Goal: Task Accomplishment & Management: Manage account settings

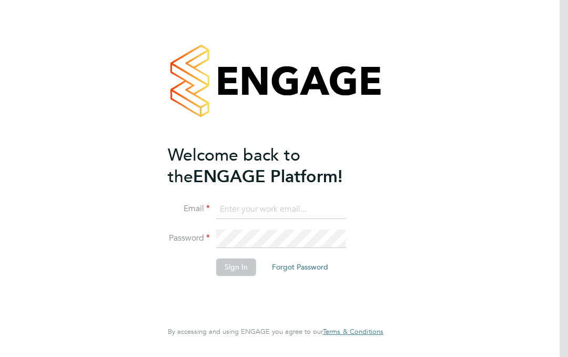
click at [278, 209] on input at bounding box center [281, 209] width 130 height 19
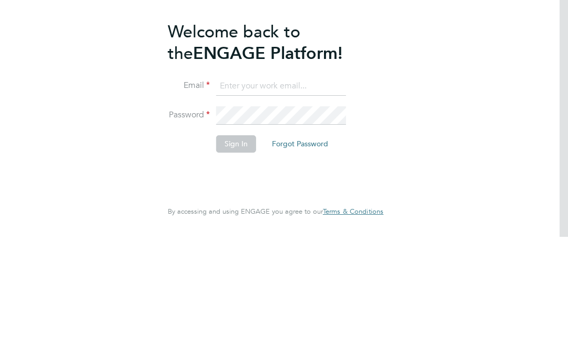
type input "[EMAIL_ADDRESS][DOMAIN_NAME]"
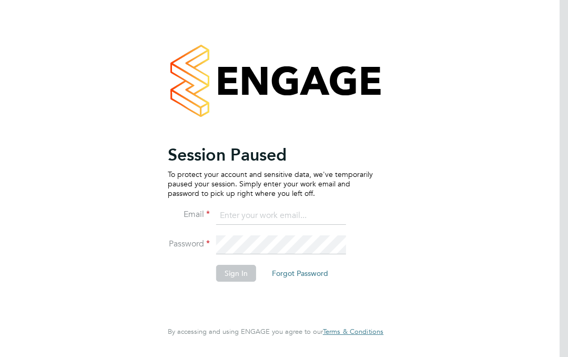
click at [264, 217] on input at bounding box center [281, 215] width 130 height 19
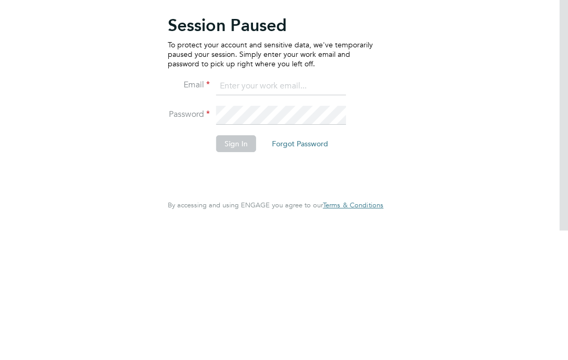
type input "[EMAIL_ADDRESS][DOMAIN_NAME]"
click at [240, 265] on button "Sign In" at bounding box center [236, 273] width 40 height 17
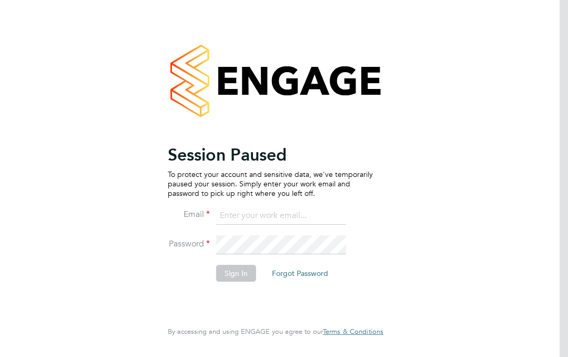
click at [252, 214] on input at bounding box center [281, 215] width 130 height 19
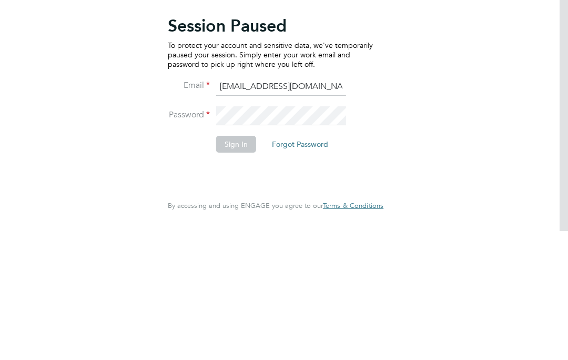
type input "[EMAIL_ADDRESS][DOMAIN_NAME]"
click at [244, 265] on button "Sign In" at bounding box center [236, 273] width 40 height 17
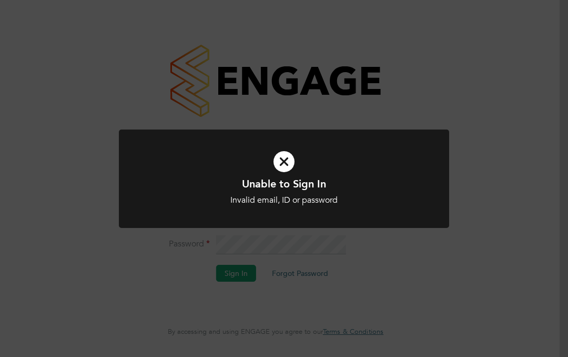
click at [548, 198] on div "Unable to Sign In Invalid email, ID or password Cancel Okay" at bounding box center [284, 178] width 568 height 357
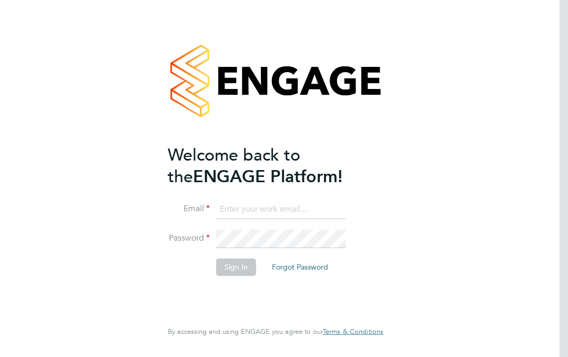
click at [272, 205] on input at bounding box center [281, 209] width 130 height 19
type input "[EMAIL_ADDRESS][DOMAIN_NAME]"
click at [247, 271] on button "Sign In" at bounding box center [236, 266] width 40 height 17
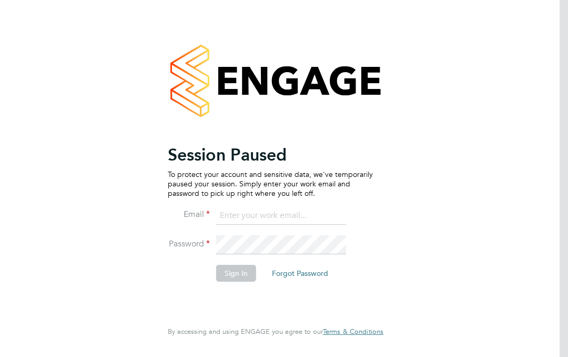
click at [259, 215] on input at bounding box center [281, 215] width 130 height 19
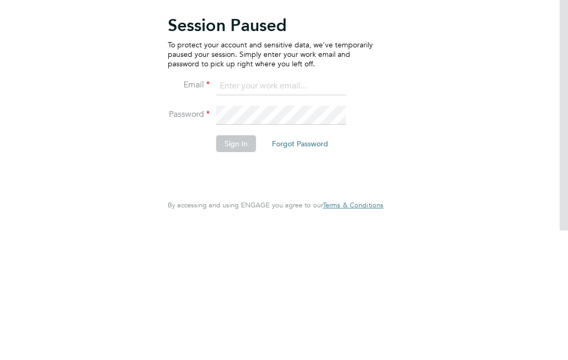
type input "E"
type input "[EMAIL_ADDRESS][DOMAIN_NAME]"
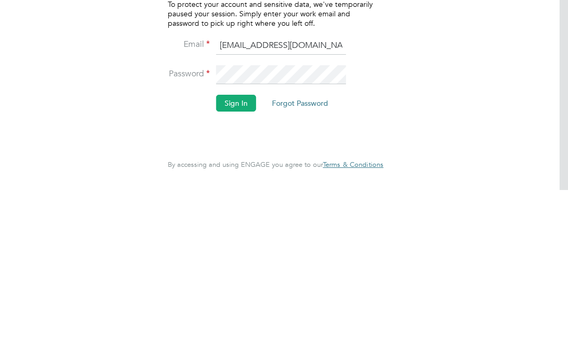
click at [391, 97] on div "Session Paused To protect your account and sensitive data, we've temporarily pa…" at bounding box center [276, 180] width 258 height 360
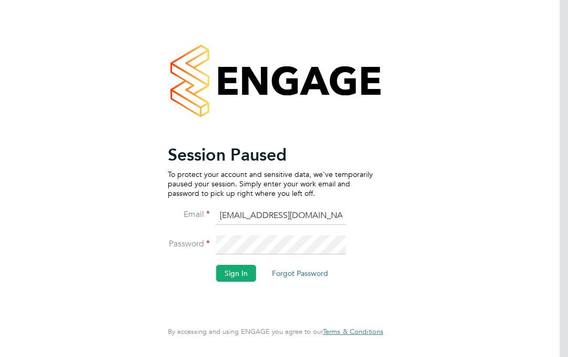
click at [244, 268] on button "Sign In" at bounding box center [236, 273] width 40 height 17
click at [253, 212] on input at bounding box center [281, 215] width 130 height 19
click at [237, 214] on input at bounding box center [281, 215] width 130 height 19
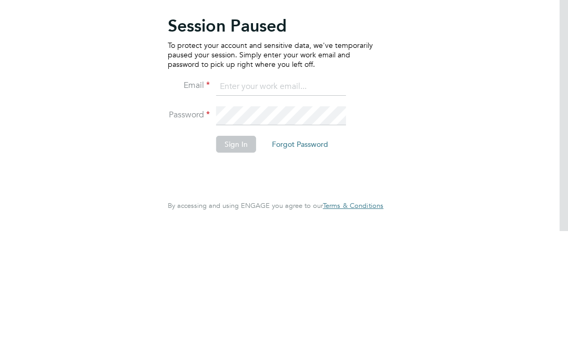
click at [233, 206] on input at bounding box center [281, 215] width 130 height 19
type input "[EMAIL_ADDRESS][DOMAIN_NAME]"
click at [232, 265] on button "Sign In" at bounding box center [236, 273] width 40 height 17
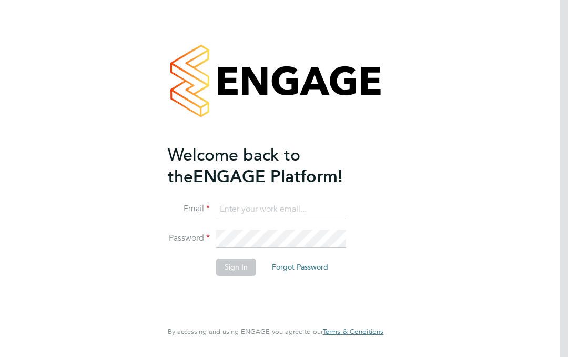
click at [259, 207] on input at bounding box center [281, 209] width 130 height 19
type input "[EMAIL_ADDRESS][DOMAIN_NAME]"
click at [243, 268] on button "Sign In" at bounding box center [236, 266] width 40 height 17
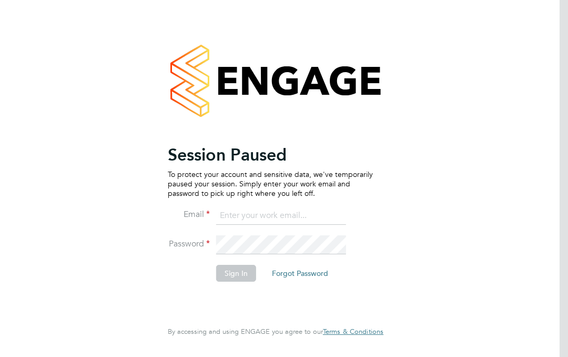
click at [259, 218] on input at bounding box center [281, 215] width 130 height 19
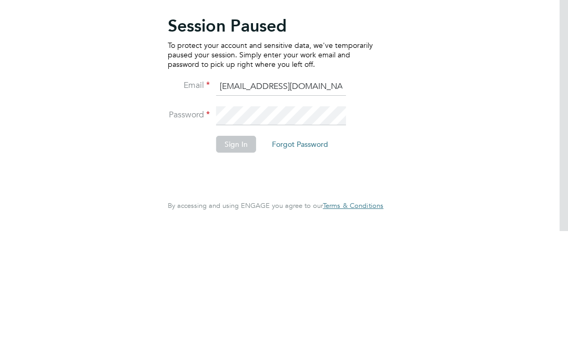
type input "[EMAIL_ADDRESS][DOMAIN_NAME]"
click at [236, 265] on button "Sign In" at bounding box center [236, 273] width 40 height 17
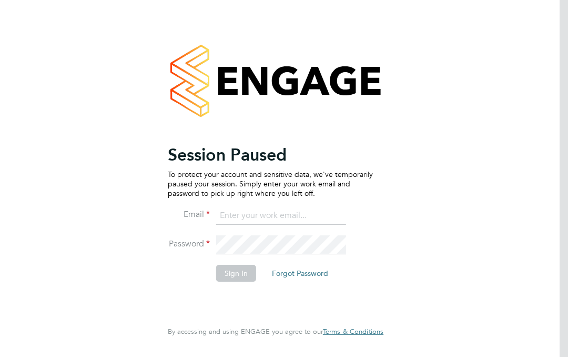
click at [263, 217] on input at bounding box center [281, 215] width 130 height 19
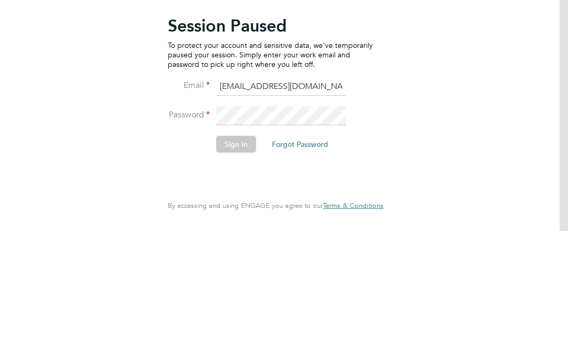
type input "[EMAIL_ADDRESS][DOMAIN_NAME]"
click at [397, 118] on div "Session Paused To protect your account and sensitive data, we've temporarily pa…" at bounding box center [276, 180] width 258 height 360
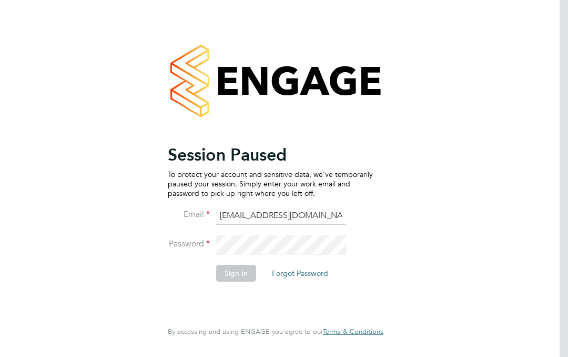
click at [317, 277] on button "Forgot Password" at bounding box center [300, 273] width 73 height 17
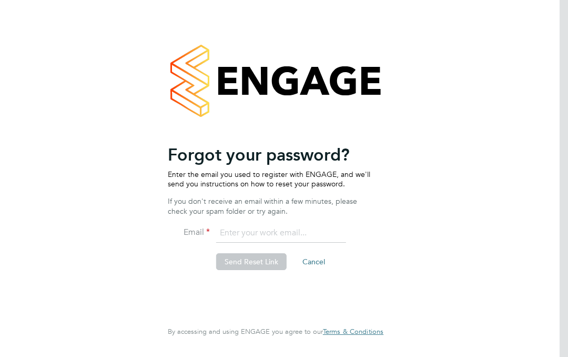
click at [256, 229] on input "email" at bounding box center [281, 233] width 130 height 19
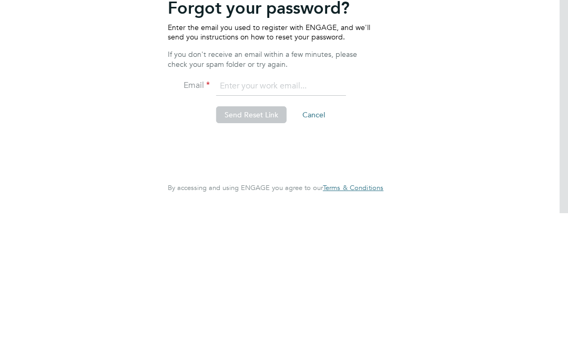
type input "[EMAIL_ADDRESS][DOMAIN_NAME]"
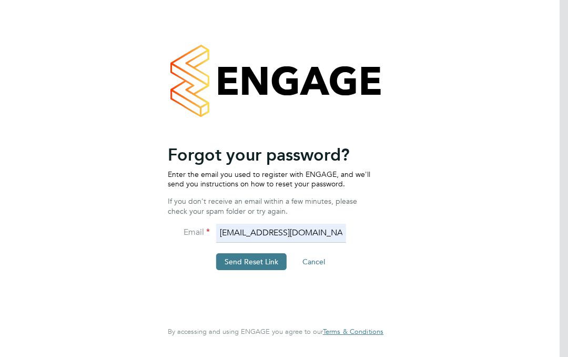
click at [257, 260] on button "Send Reset Link" at bounding box center [251, 261] width 71 height 17
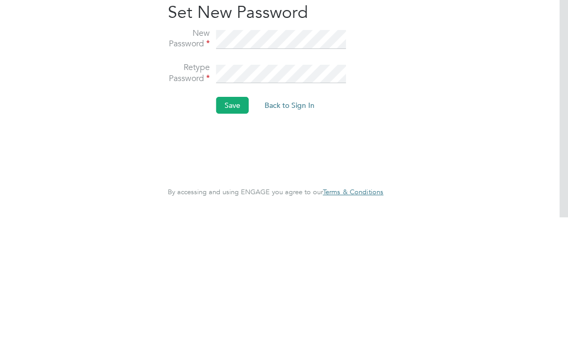
click at [235, 239] on button "Save" at bounding box center [232, 247] width 33 height 17
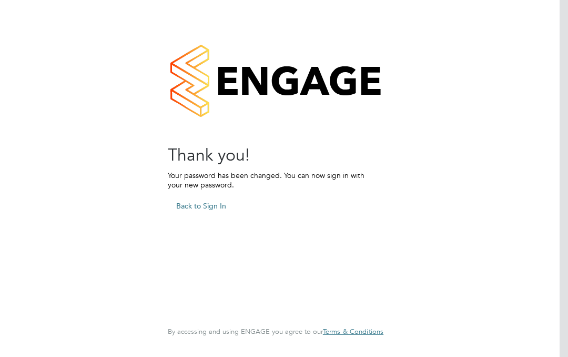
click at [207, 205] on button "Back to Sign In" at bounding box center [201, 205] width 67 height 17
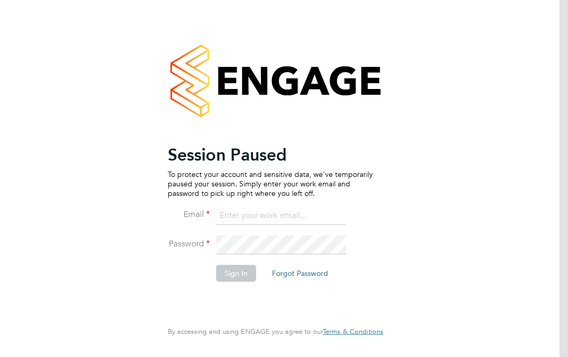
click at [227, 218] on input at bounding box center [281, 215] width 130 height 19
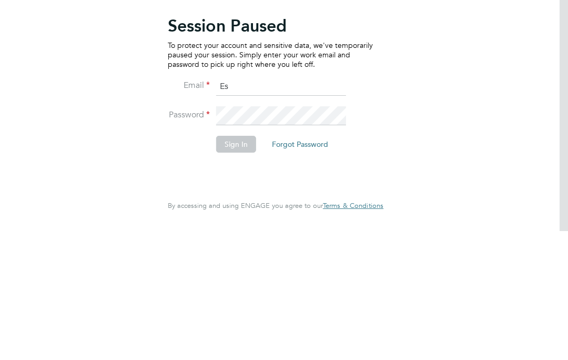
type input "E"
type input "[EMAIL_ADDRESS][DOMAIN_NAME]"
click at [241, 265] on button "Sign In" at bounding box center [236, 273] width 40 height 17
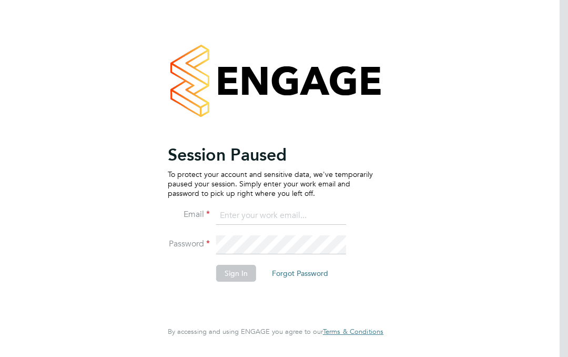
click at [266, 214] on input at bounding box center [281, 215] width 130 height 19
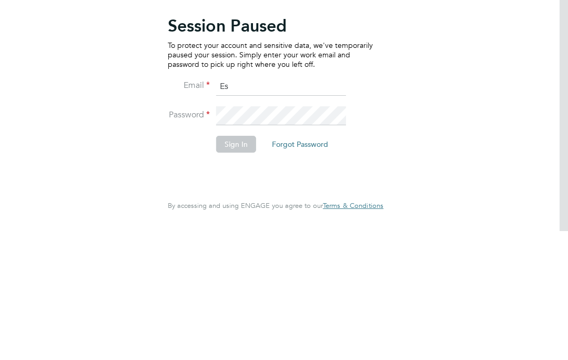
type input "E"
type input "[EMAIL_ADDRESS][DOMAIN_NAME]"
click at [244, 265] on button "Sign In" at bounding box center [236, 273] width 40 height 17
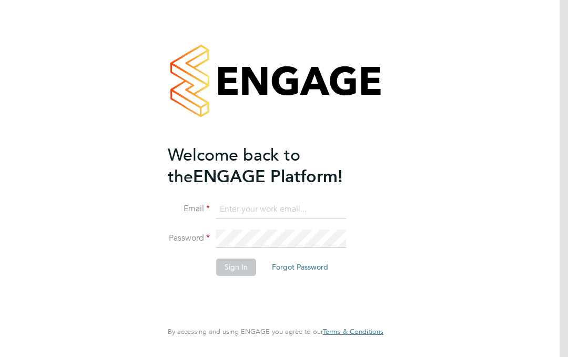
click at [267, 211] on input at bounding box center [281, 209] width 130 height 19
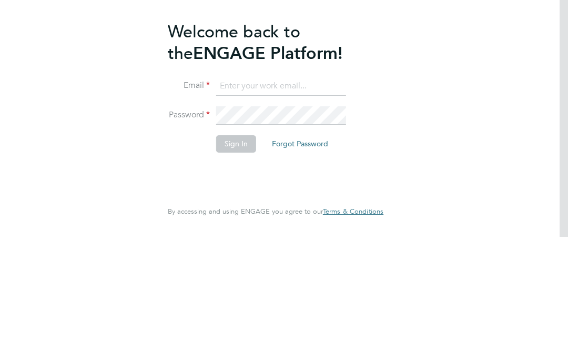
type input "[EMAIL_ADDRESS][DOMAIN_NAME]"
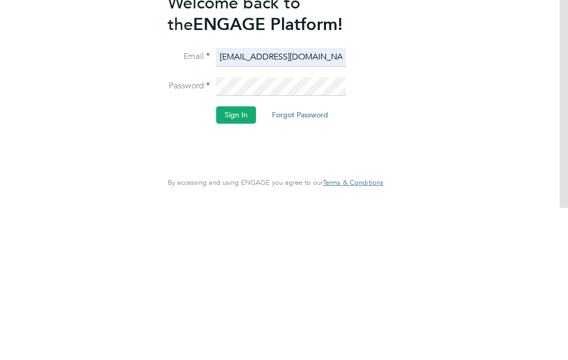
click at [239, 258] on button "Sign In" at bounding box center [236, 266] width 40 height 17
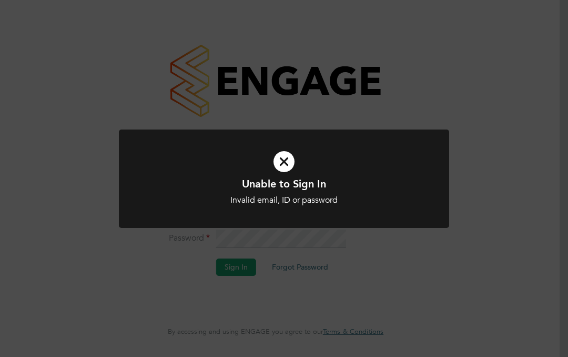
click at [287, 161] on icon at bounding box center [284, 161] width 274 height 41
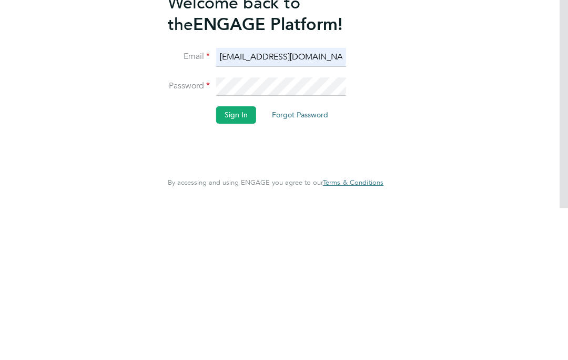
click at [237, 258] on button "Sign In" at bounding box center [236, 266] width 40 height 17
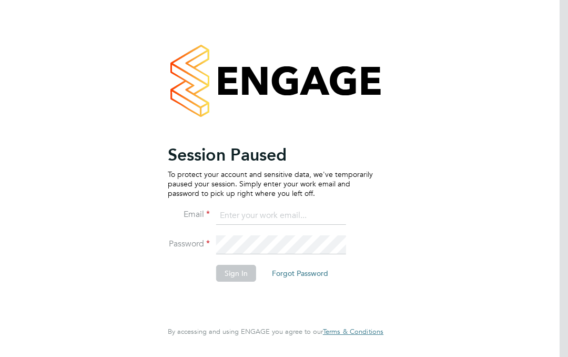
click at [263, 218] on input at bounding box center [281, 215] width 130 height 19
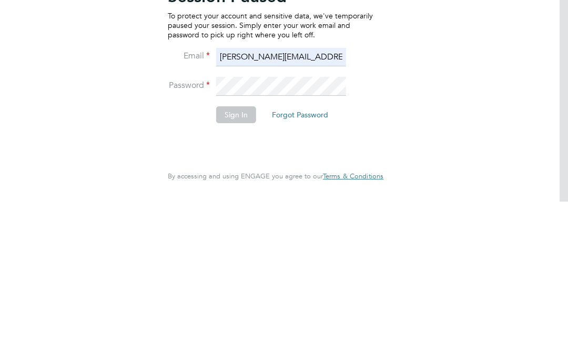
type input "[EMAIL_ADDRESS][DOMAIN_NAME]"
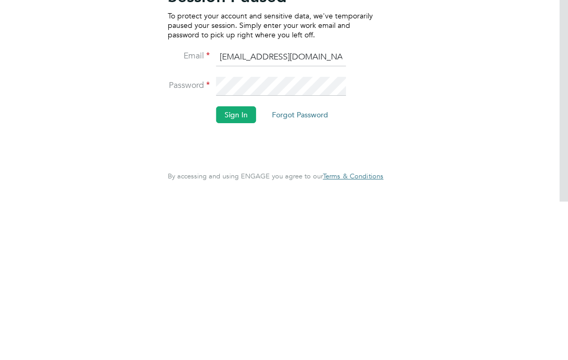
click at [236, 265] on button "Sign In" at bounding box center [236, 273] width 40 height 17
